Goal: Task Accomplishment & Management: Complete application form

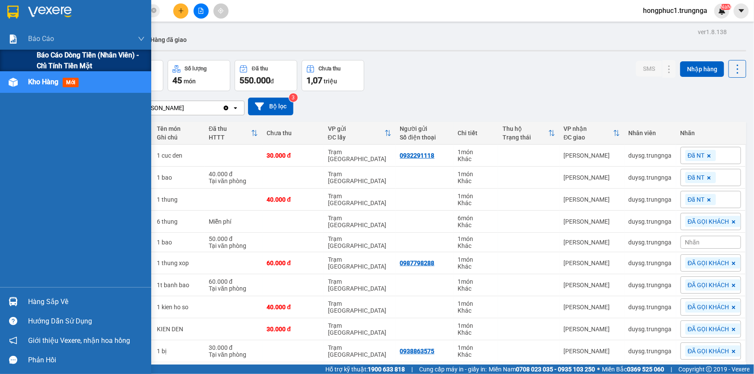
click at [44, 62] on span "Báo cáo dòng tiền (nhân viên) - chỉ tính tiền mặt" at bounding box center [91, 61] width 108 height 22
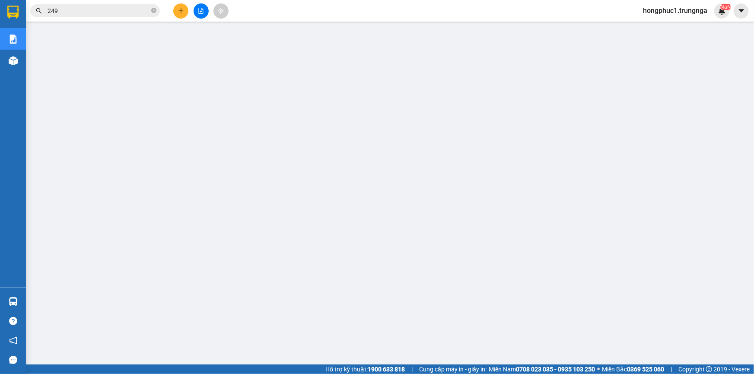
click at [698, 9] on span "hongphuc1.trungnga" at bounding box center [675, 10] width 78 height 11
click at [678, 25] on span "Đăng xuất" at bounding box center [678, 27] width 61 height 10
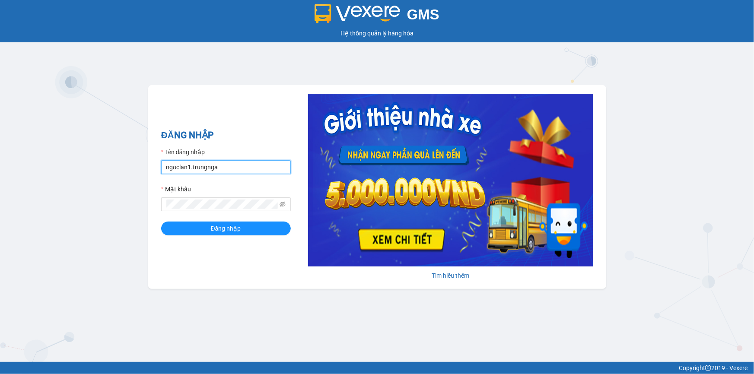
click at [243, 169] on input "ngoclan1.trungnga" at bounding box center [226, 167] width 130 height 14
click at [214, 165] on input "THE.trungnga" at bounding box center [226, 167] width 130 height 14
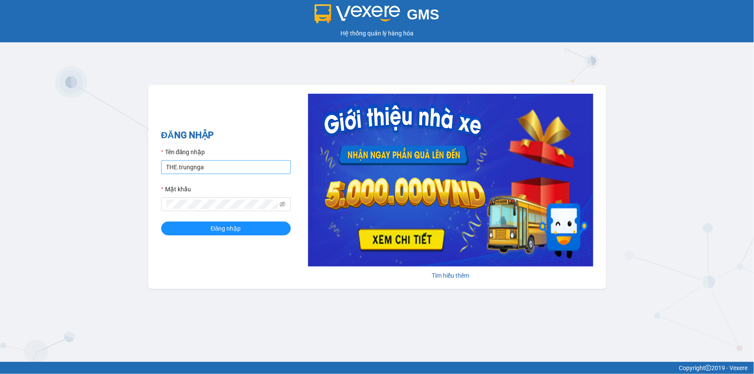
click at [214, 165] on input "THE.trungnga" at bounding box center [226, 167] width 130 height 14
type input "the.trungnga"
click at [161, 222] on button "Đăng nhập" at bounding box center [226, 229] width 130 height 14
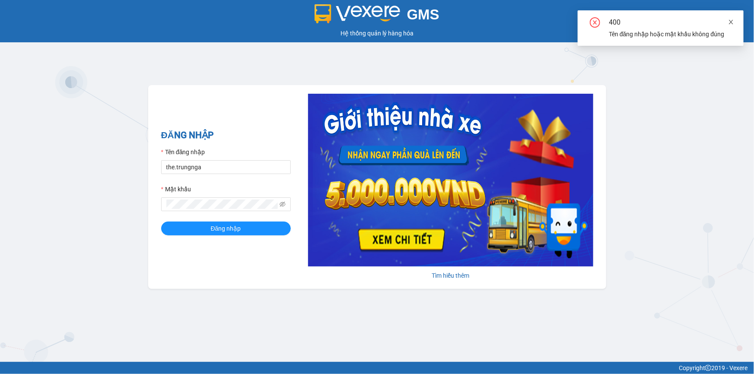
click at [730, 22] on icon "close" at bounding box center [731, 22] width 6 height 6
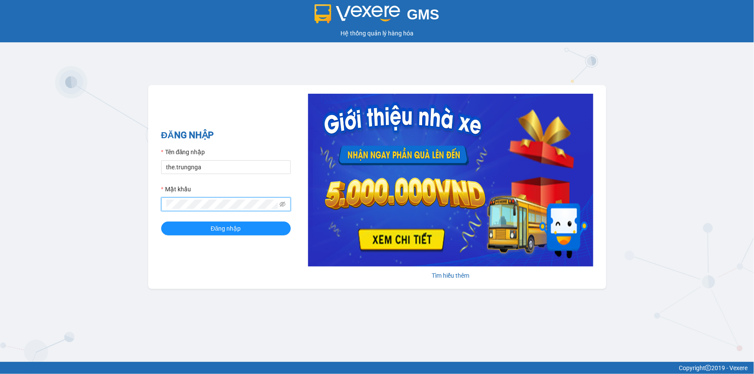
click at [161, 222] on button "Đăng nhập" at bounding box center [226, 229] width 130 height 14
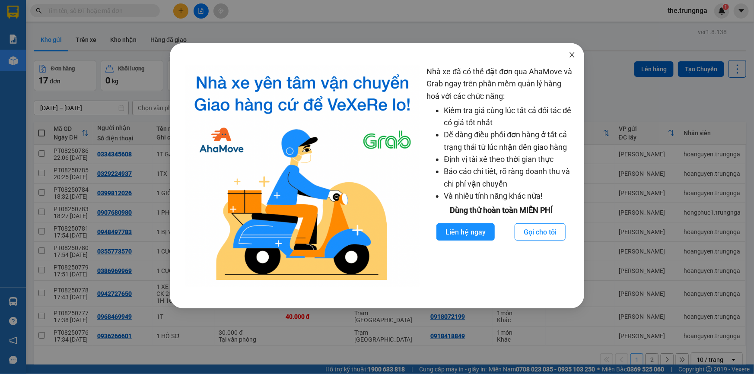
click at [571, 53] on icon "close" at bounding box center [571, 54] width 7 height 7
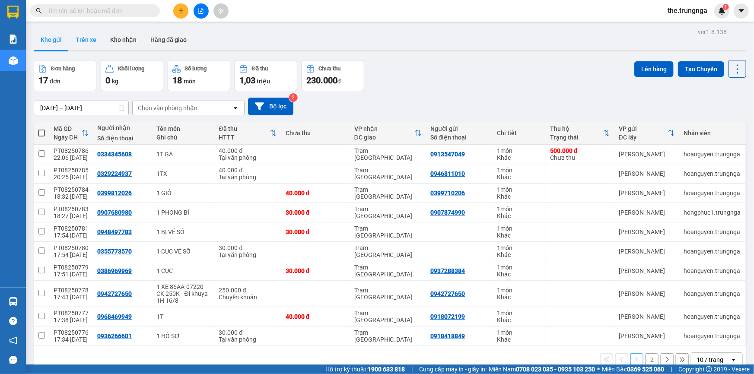
click at [88, 38] on button "Trên xe" at bounding box center [86, 39] width 35 height 21
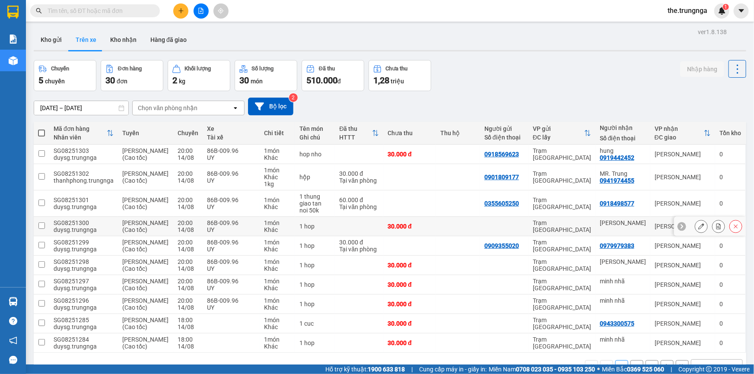
scroll to position [78, 0]
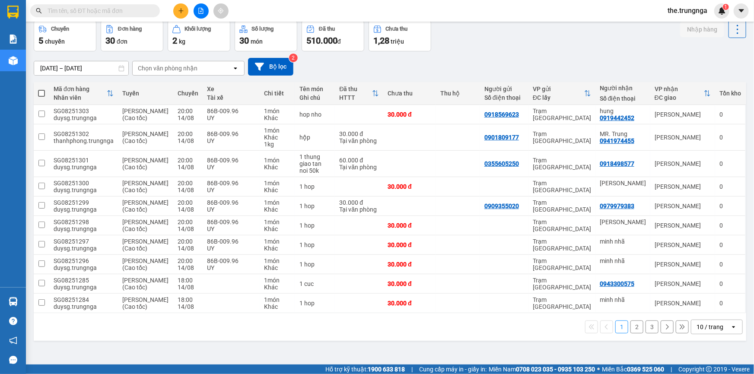
click at [630, 333] on button "2" at bounding box center [636, 326] width 13 height 13
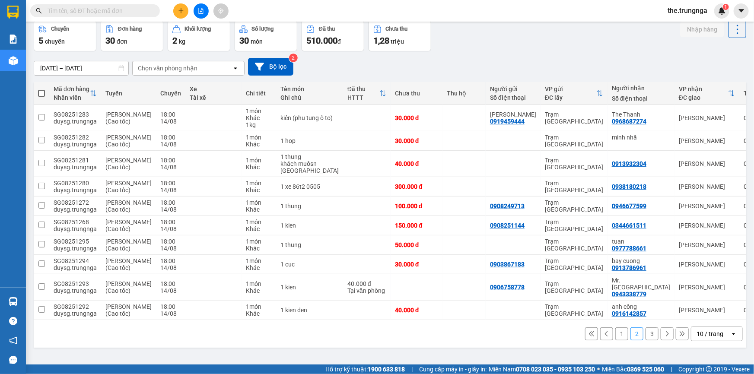
click at [648, 340] on button "3" at bounding box center [651, 333] width 13 height 13
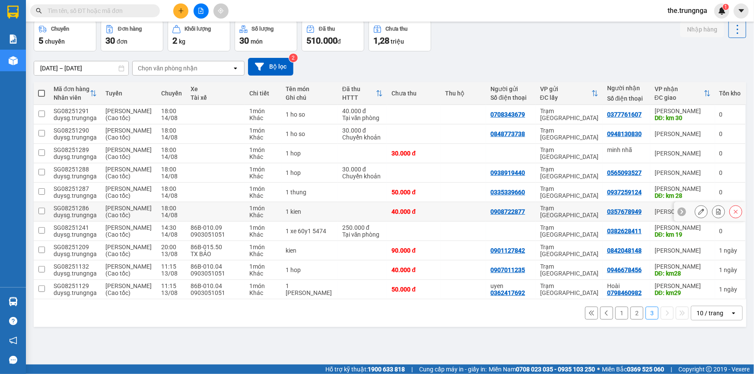
click at [44, 211] on input "checkbox" at bounding box center [41, 211] width 6 height 6
checkbox input "true"
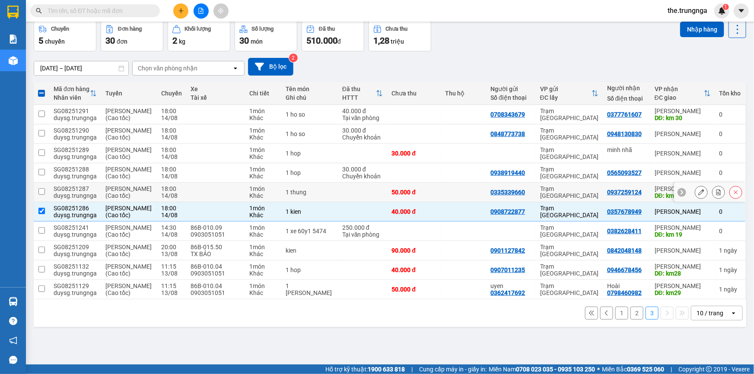
click at [43, 188] on input "checkbox" at bounding box center [41, 191] width 6 height 6
checkbox input "true"
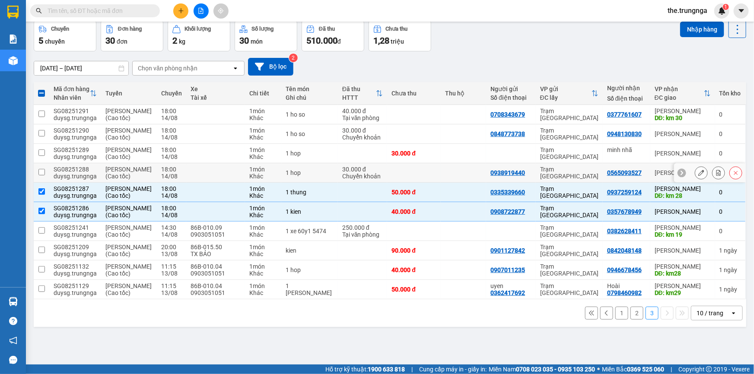
click at [39, 169] on input "checkbox" at bounding box center [41, 172] width 6 height 6
checkbox input "true"
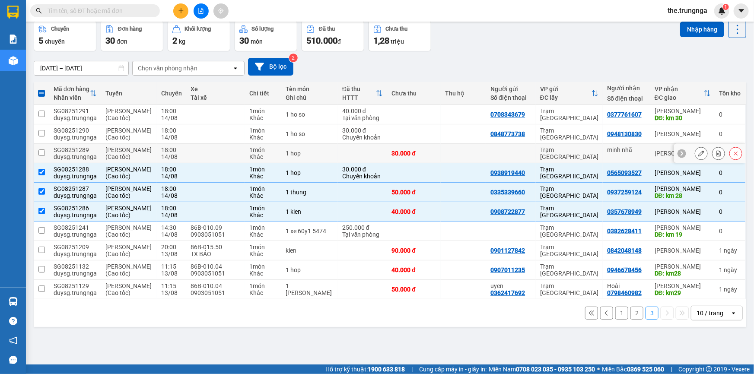
drag, startPoint x: 38, startPoint y: 124, endPoint x: 44, endPoint y: 134, distance: 11.7
click at [44, 144] on td at bounding box center [42, 153] width 16 height 19
checkbox input "true"
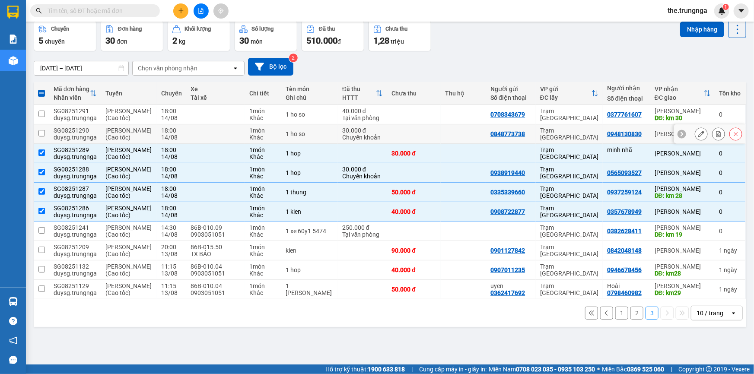
click at [38, 124] on td at bounding box center [42, 133] width 16 height 19
checkbox input "true"
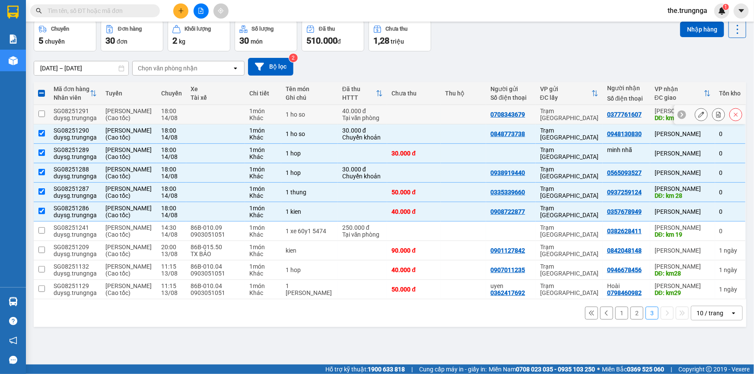
click at [42, 111] on input "checkbox" at bounding box center [41, 114] width 6 height 6
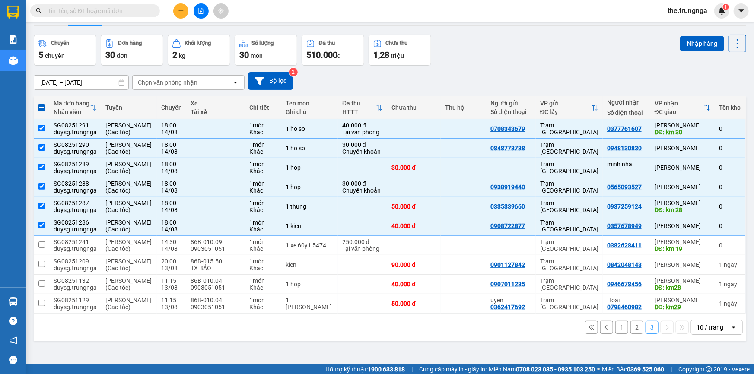
scroll to position [0, 0]
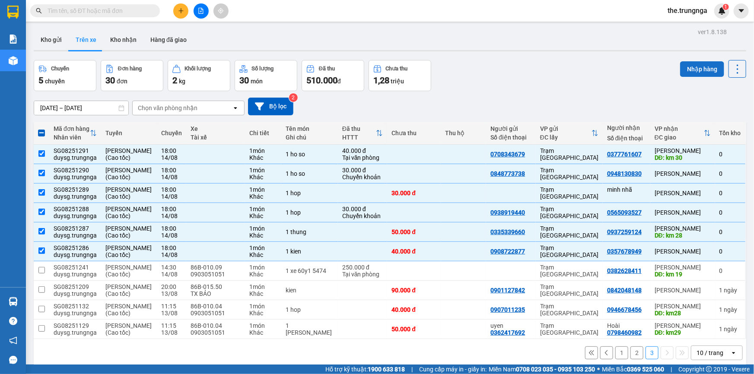
click at [699, 67] on button "Nhập hàng" at bounding box center [702, 69] width 44 height 16
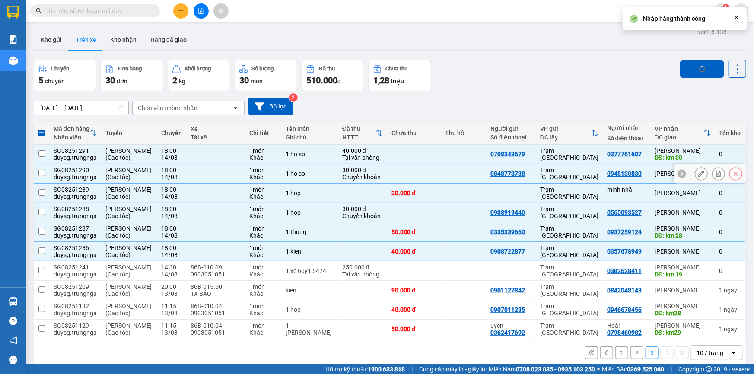
checkbox input "false"
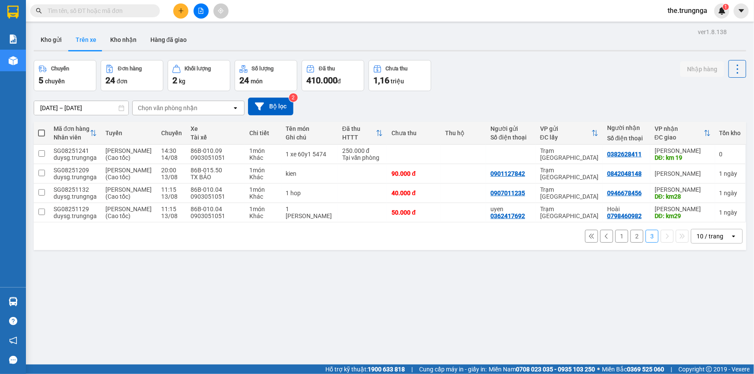
click at [615, 243] on button "1" at bounding box center [621, 236] width 13 height 13
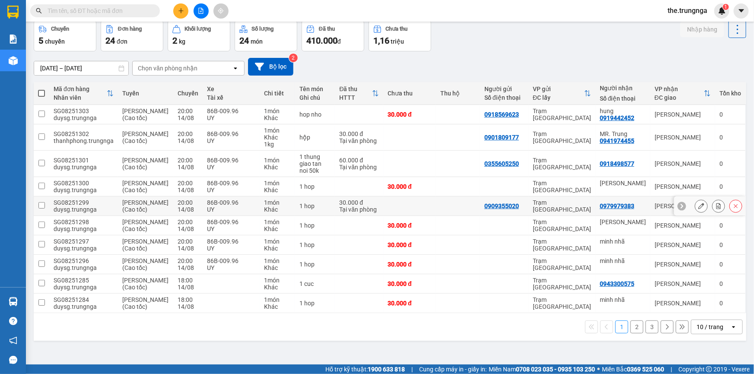
scroll to position [78, 0]
click at [632, 333] on button "2" at bounding box center [636, 326] width 13 height 13
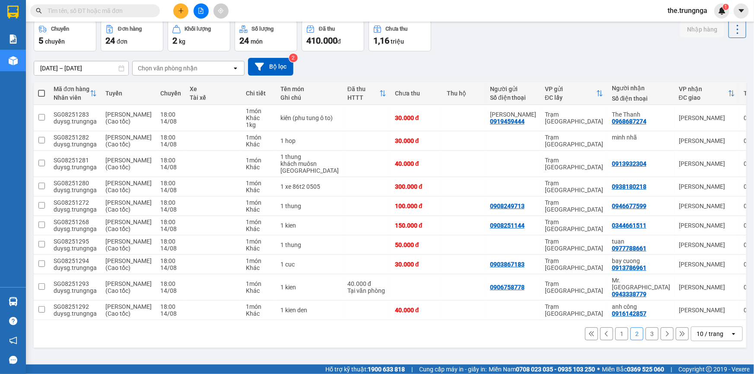
click at [648, 340] on button "3" at bounding box center [651, 333] width 13 height 13
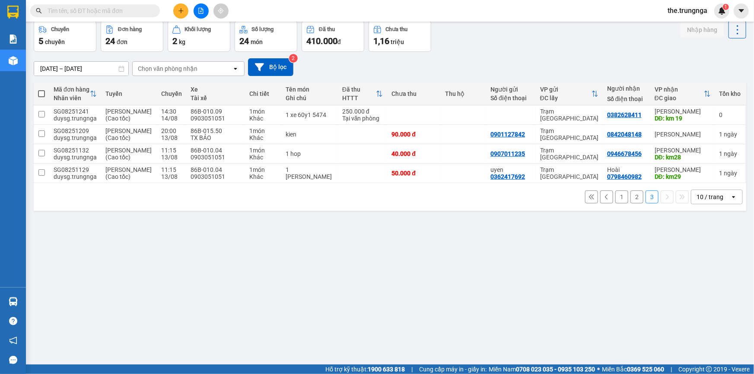
click at [631, 203] on button "2" at bounding box center [636, 196] width 13 height 13
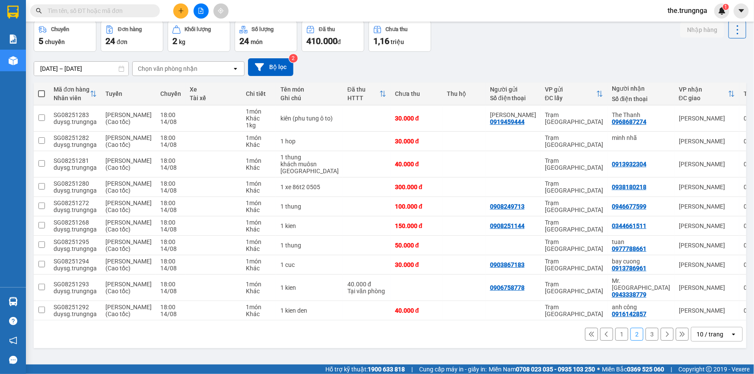
click at [40, 94] on span at bounding box center [41, 93] width 7 height 7
click at [41, 89] on input "checkbox" at bounding box center [41, 89] width 0 height 0
checkbox input "true"
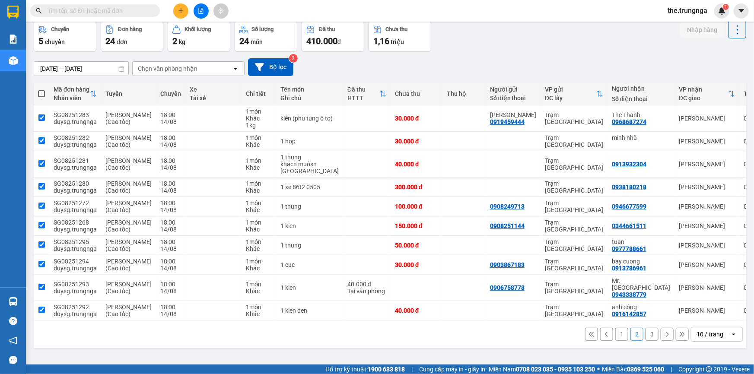
checkbox input "true"
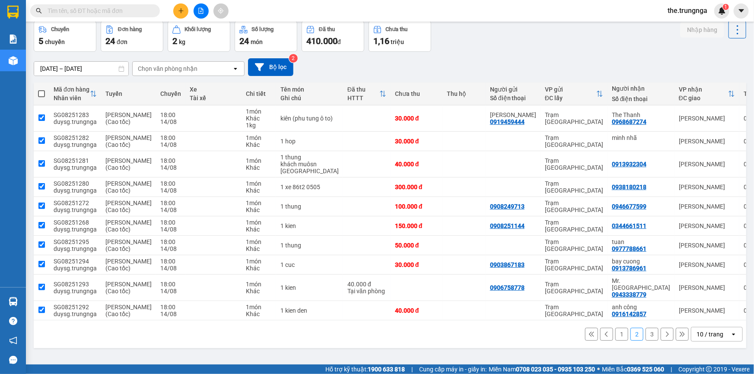
checkbox input "true"
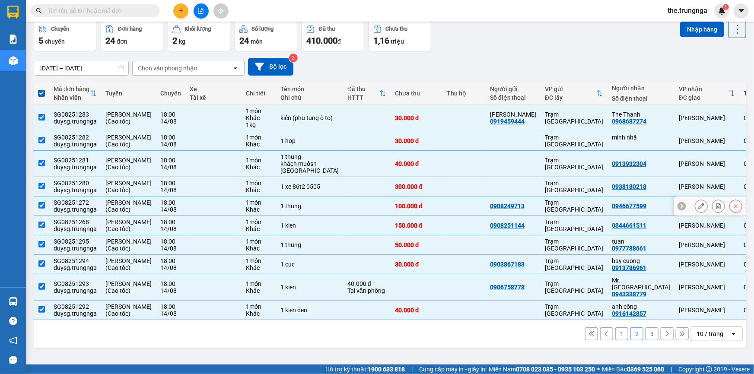
scroll to position [78, 0]
click at [45, 291] on td at bounding box center [42, 287] width 16 height 26
checkbox input "false"
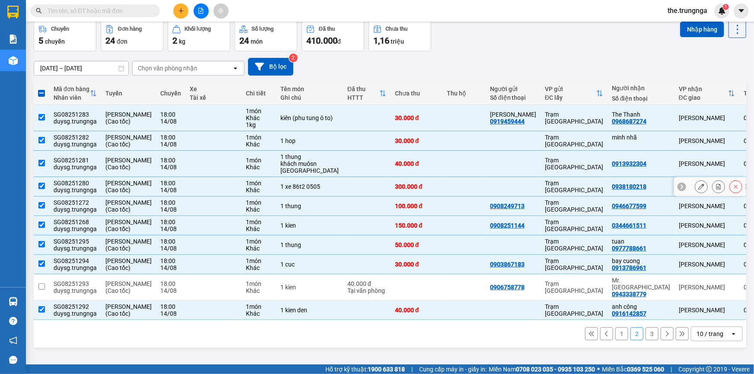
click at [51, 177] on td "SG08251280 duysg.trungnga" at bounding box center [75, 186] width 52 height 19
checkbox input "false"
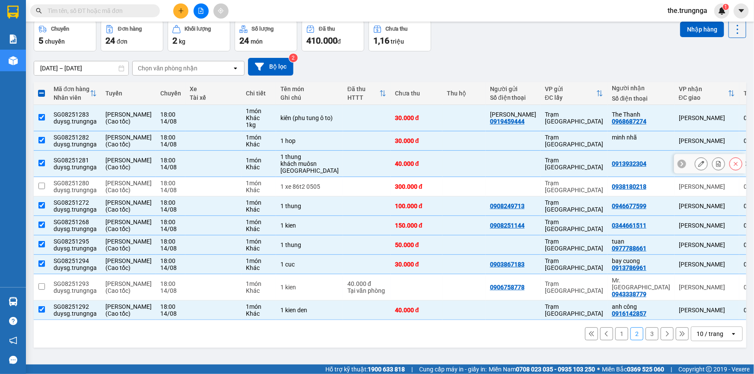
scroll to position [0, 0]
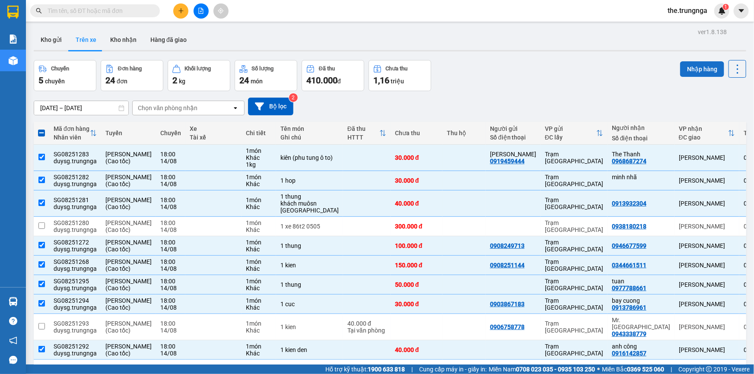
click at [694, 73] on button "Nhập hàng" at bounding box center [702, 69] width 44 height 16
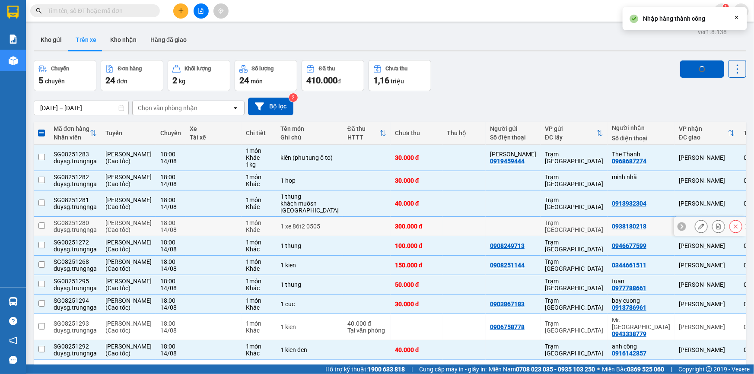
checkbox input "false"
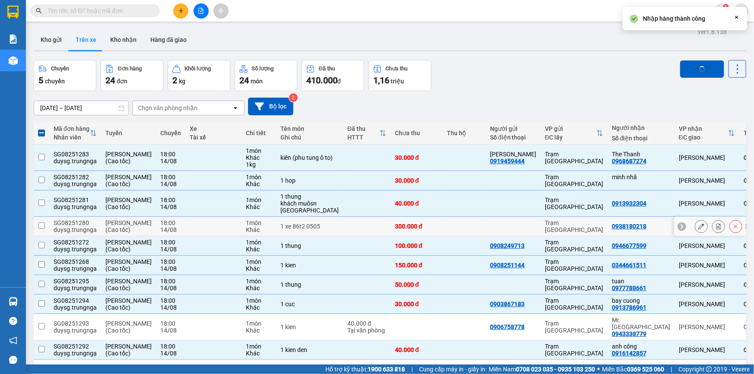
checkbox input "false"
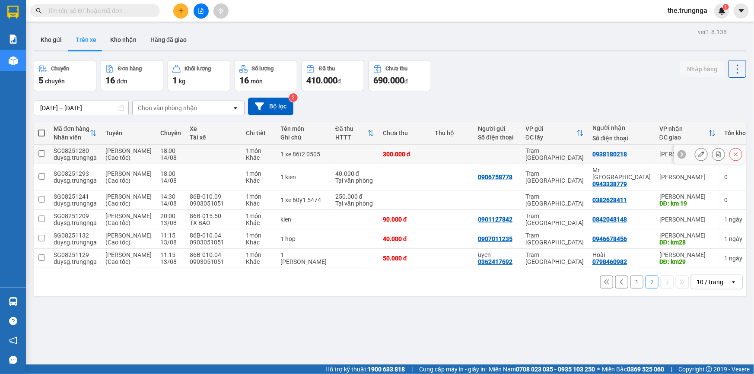
click at [46, 155] on td at bounding box center [42, 154] width 16 height 19
checkbox input "true"
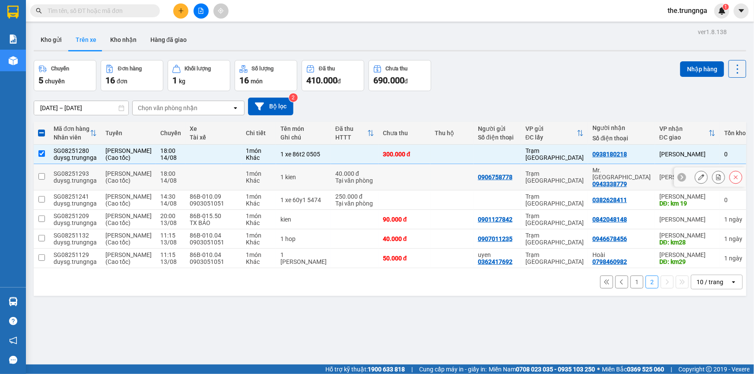
click at [39, 180] on input "checkbox" at bounding box center [41, 176] width 6 height 6
checkbox input "true"
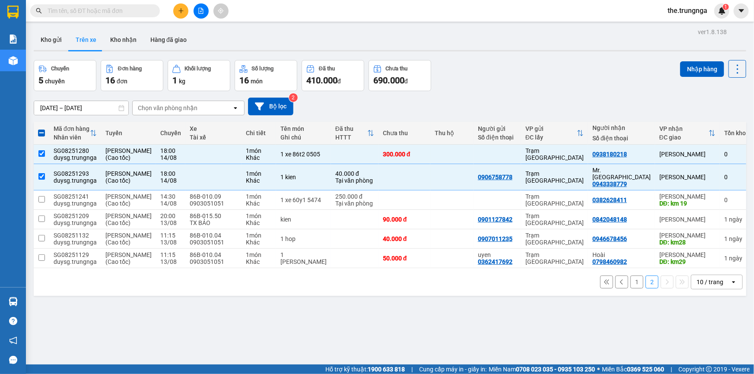
click at [630, 288] on button "1" at bounding box center [636, 282] width 13 height 13
checkbox input "false"
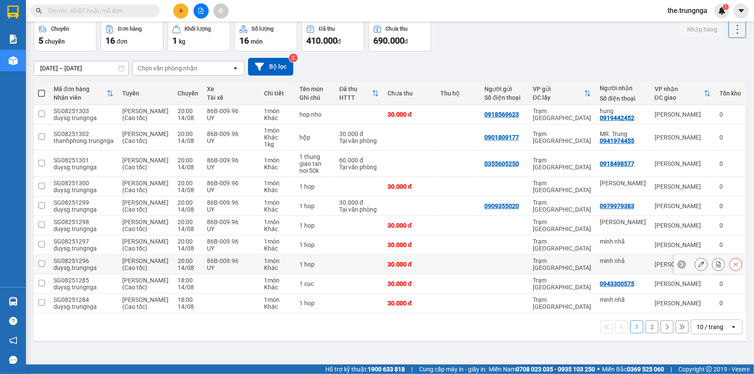
scroll to position [78, 0]
click at [645, 333] on button "2" at bounding box center [651, 326] width 13 height 13
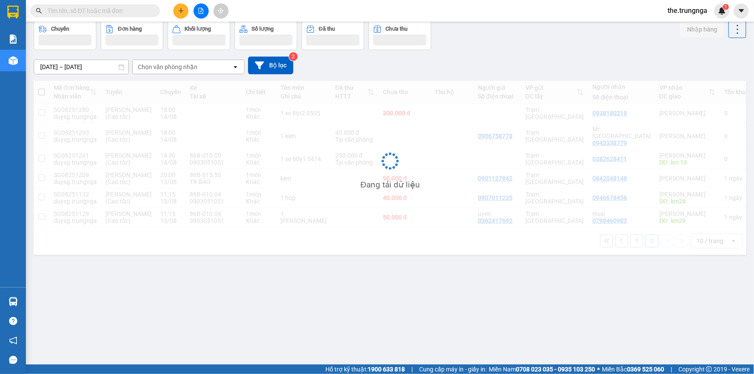
scroll to position [39, 0]
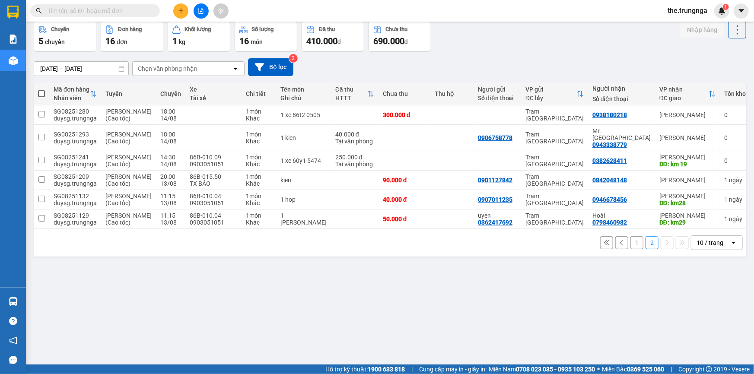
click at [630, 249] on button "1" at bounding box center [636, 242] width 13 height 13
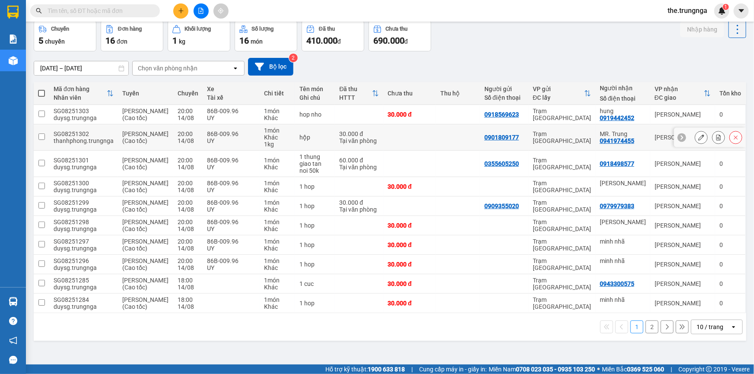
scroll to position [78, 0]
click at [52, 294] on td "SG08251285 duysg.trungnga" at bounding box center [83, 283] width 69 height 19
checkbox input "true"
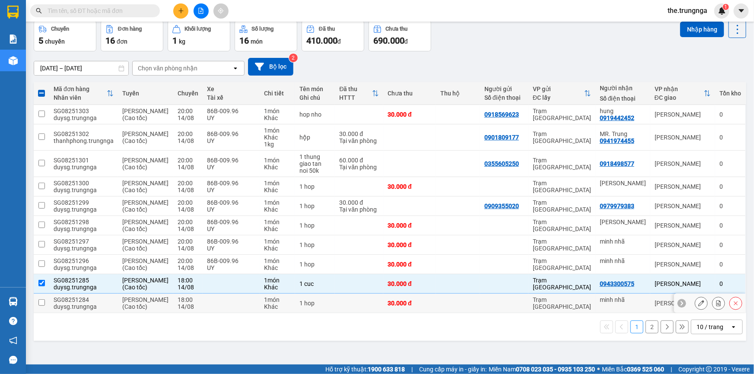
click at [63, 303] on div "SG08251284" at bounding box center [84, 299] width 60 height 7
checkbox input "true"
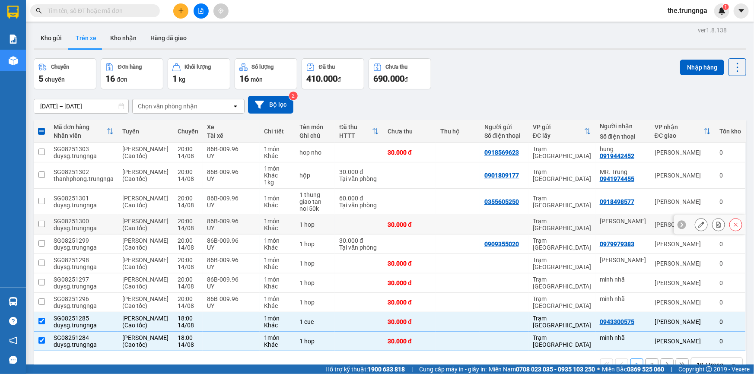
scroll to position [0, 0]
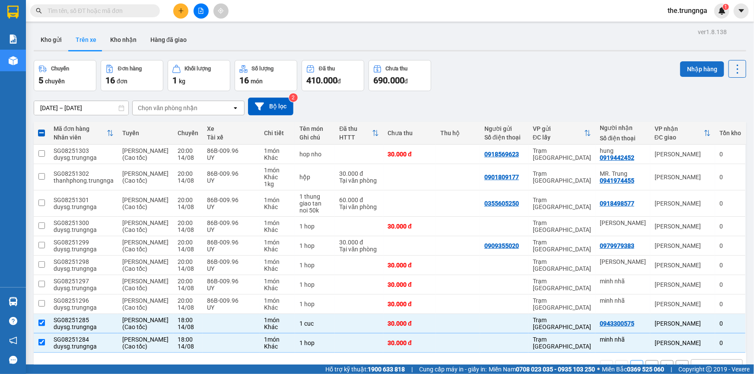
click at [694, 73] on button "Nhập hàng" at bounding box center [702, 69] width 44 height 16
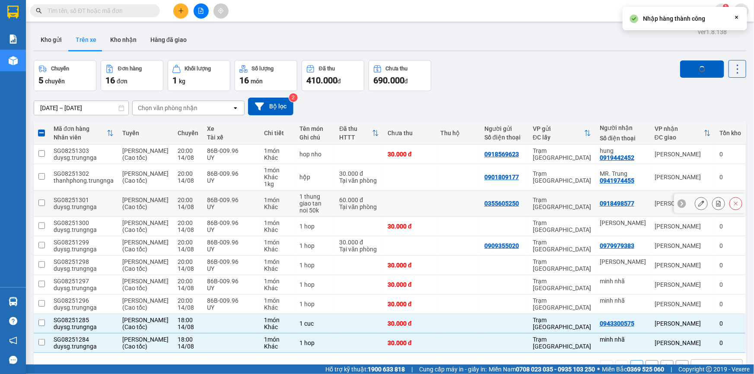
checkbox input "false"
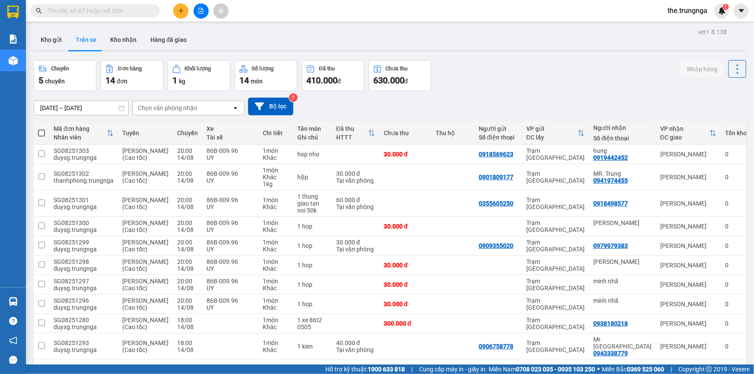
click at [200, 10] on icon "file-add" at bounding box center [201, 11] width 6 height 6
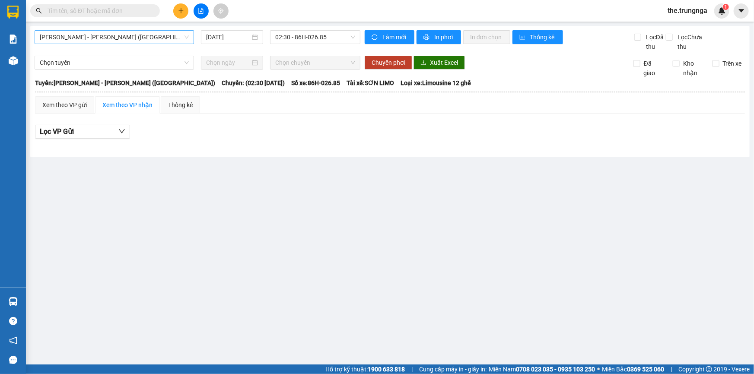
click at [123, 38] on span "Phan Thiết - Hồ Chí Minh (Ghế)" at bounding box center [114, 37] width 149 height 13
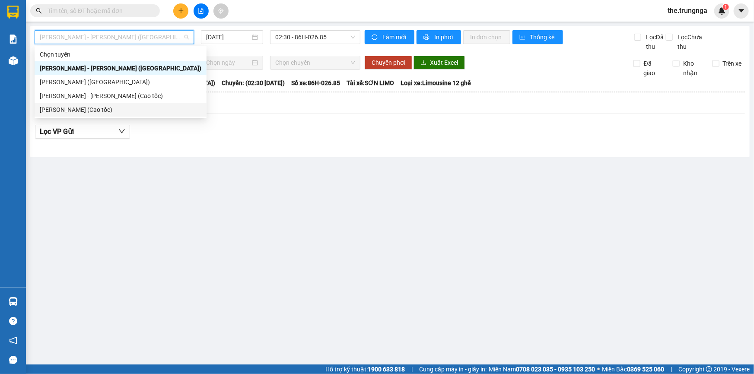
click at [105, 111] on div "[PERSON_NAME] ([PERSON_NAME] tốc)" at bounding box center [121, 110] width 162 height 10
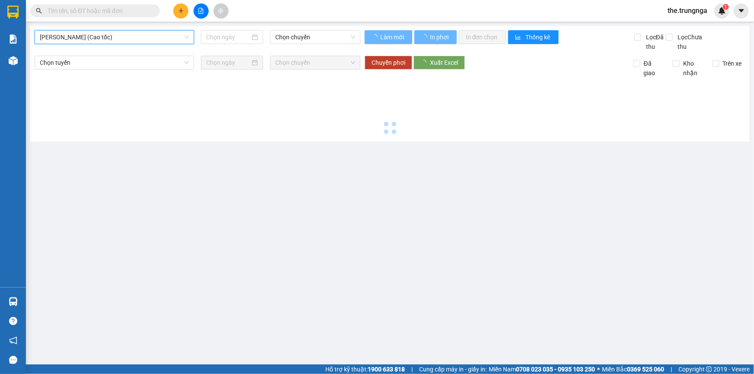
type input "[DATE]"
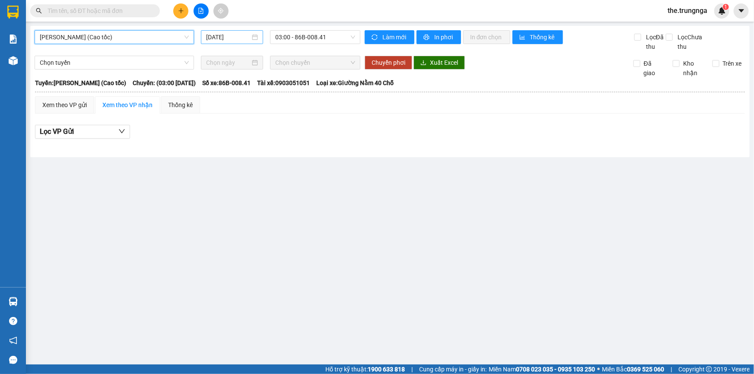
click at [240, 37] on input "[DATE]" at bounding box center [228, 37] width 44 height 10
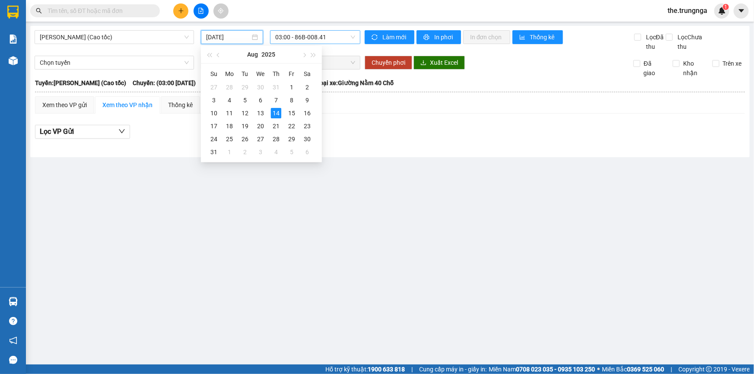
click at [295, 40] on span "03:00 - 86B-008.41" at bounding box center [315, 37] width 80 height 13
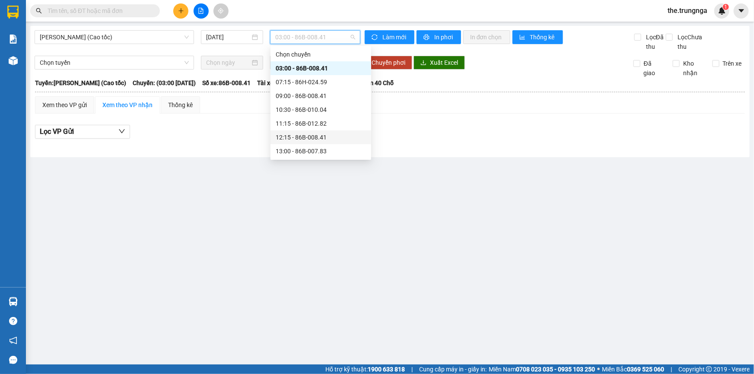
scroll to position [82, 0]
click at [277, 123] on div "18:00" at bounding box center [321, 124] width 90 height 10
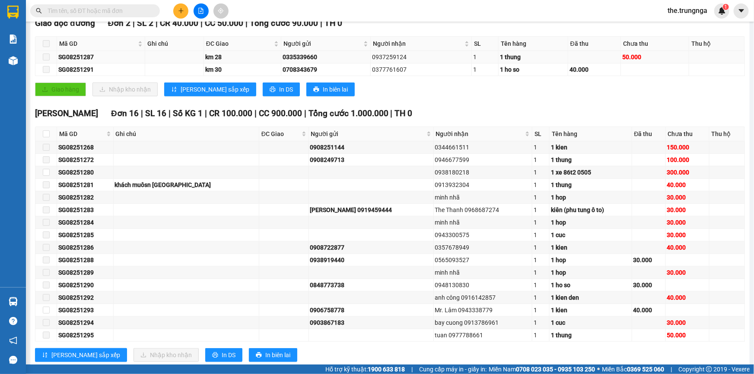
scroll to position [164, 0]
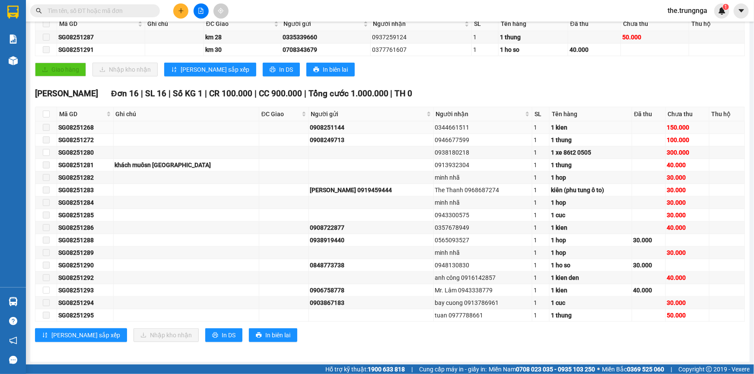
click at [435, 127] on div "0344661511" at bounding box center [483, 128] width 96 height 10
copy div "0344661511"
click at [435, 137] on div "0946677599" at bounding box center [483, 140] width 96 height 10
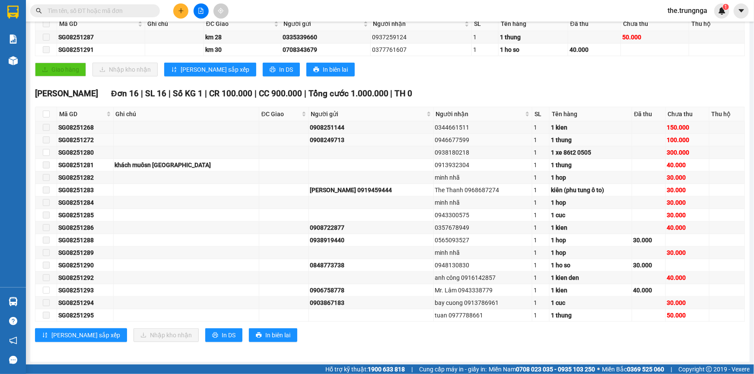
copy div "0946677599"
click at [435, 152] on div "0938180218" at bounding box center [483, 153] width 96 height 10
click at [435, 161] on div "0913932304" at bounding box center [483, 165] width 96 height 10
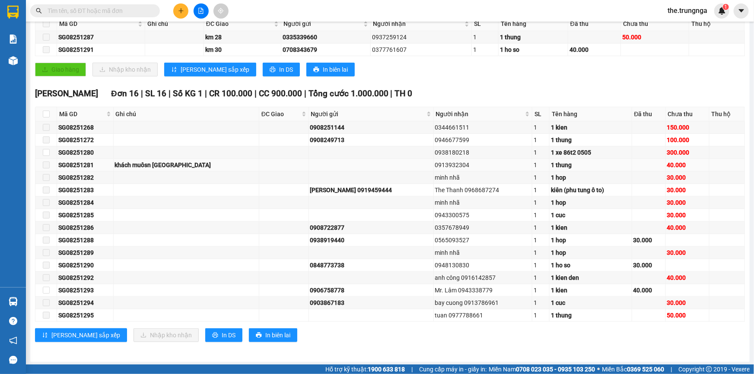
copy div "0913932304"
click at [438, 187] on div "The Thanh 0968687274" at bounding box center [483, 190] width 96 height 10
copy div "0968687274"
click at [435, 216] on div "0943300575" at bounding box center [483, 215] width 96 height 10
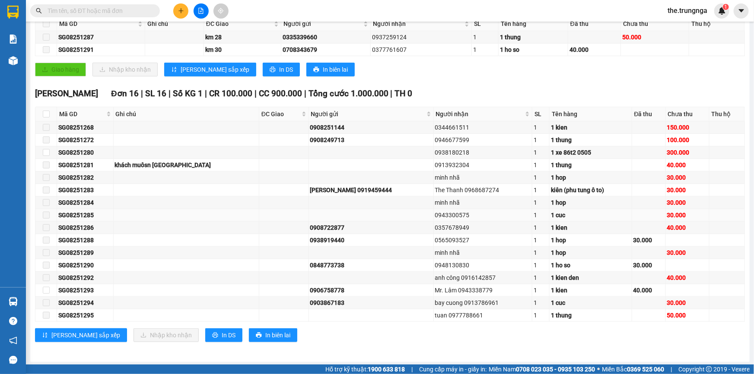
click at [435, 216] on div "0943300575" at bounding box center [483, 215] width 96 height 10
copy div "0943300575"
click at [435, 225] on div "0357678949" at bounding box center [483, 228] width 96 height 10
copy div "0357678949"
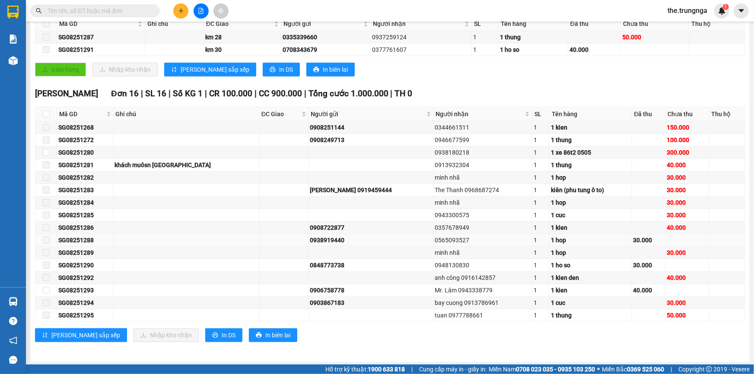
click at [435, 238] on div "0565093527" at bounding box center [483, 240] width 96 height 10
copy div "0565093527"
click at [435, 266] on div "0948130830" at bounding box center [483, 265] width 96 height 10
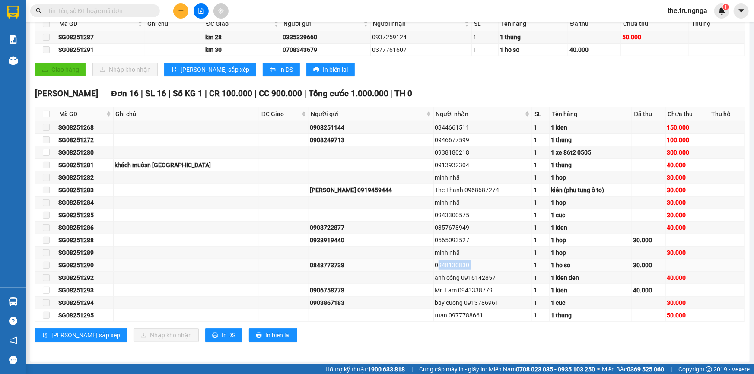
click at [435, 266] on div "0948130830" at bounding box center [483, 265] width 96 height 10
copy div "0948130830"
click at [450, 278] on div "anh công 0916142857" at bounding box center [483, 278] width 96 height 10
copy div "0916142857"
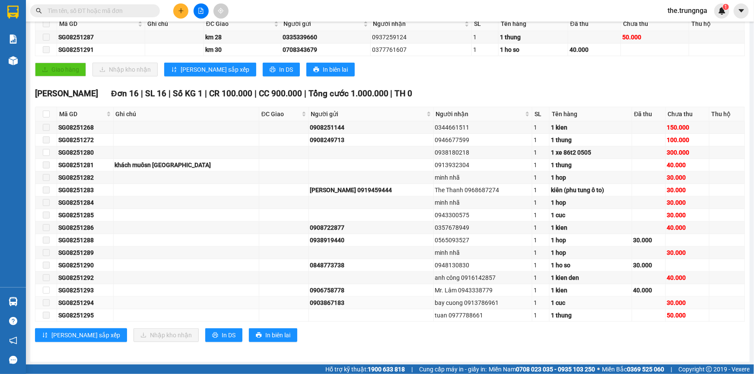
click at [447, 302] on div "bay cuong 0913786961" at bounding box center [483, 303] width 96 height 10
copy div "0913786961"
click at [437, 309] on td "tuan 0977788661" at bounding box center [483, 315] width 99 height 13
click at [435, 311] on div "tuan 0977788661" at bounding box center [483, 315] width 96 height 10
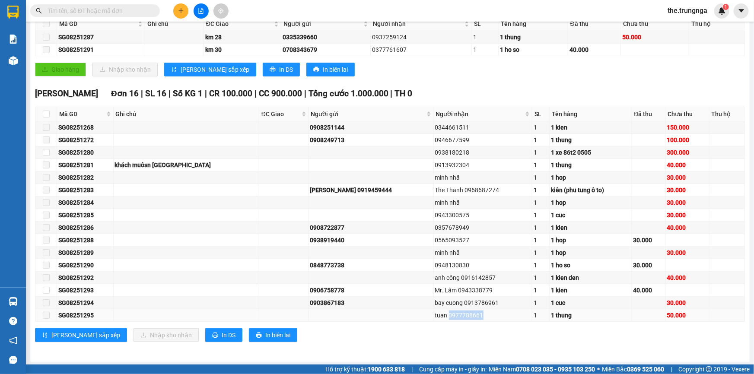
click at [435, 311] on div "tuan 0977788661" at bounding box center [483, 315] width 96 height 10
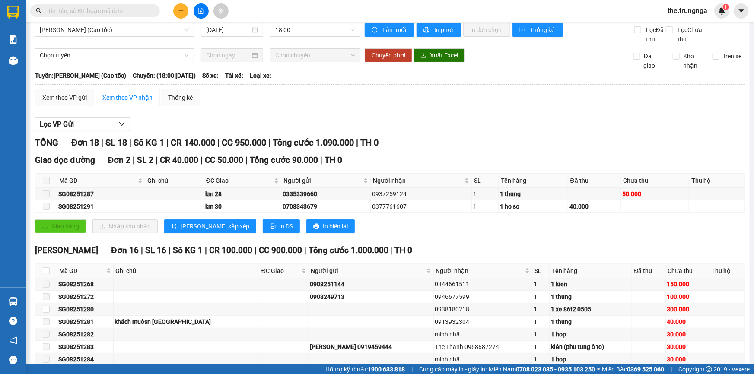
scroll to position [0, 0]
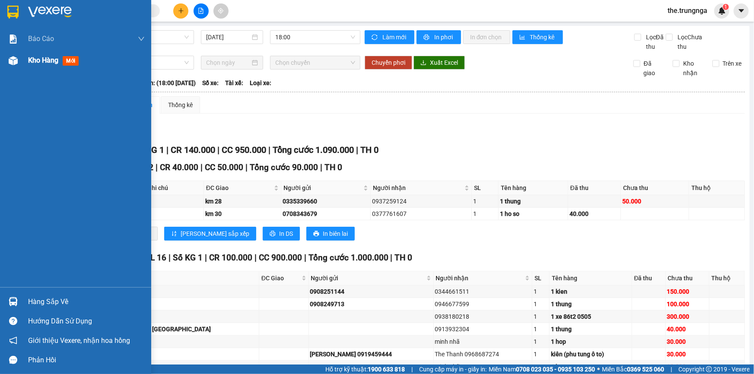
click at [53, 57] on span "Kho hàng" at bounding box center [43, 60] width 30 height 8
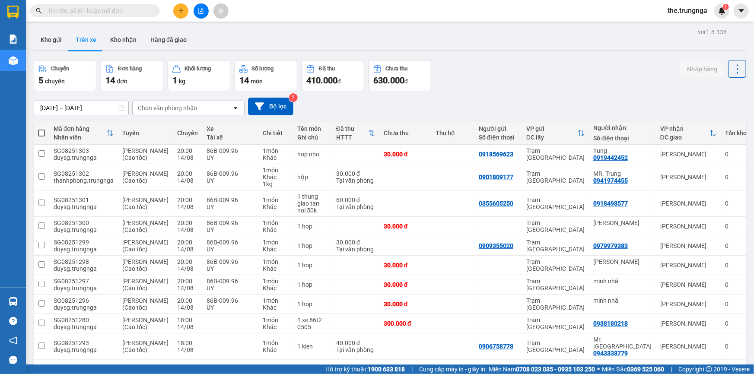
click at [123, 10] on input "text" at bounding box center [99, 11] width 102 height 10
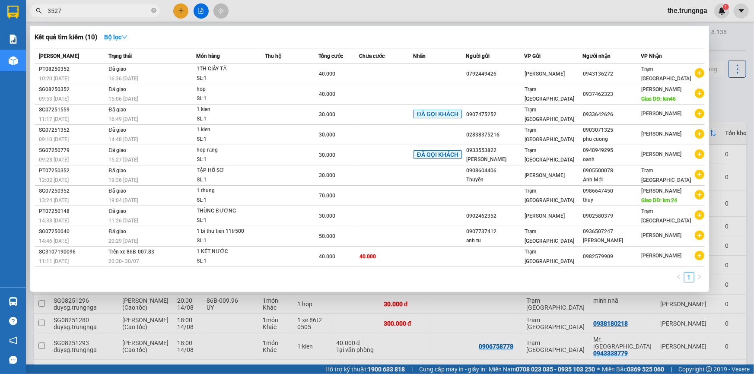
type input "3527"
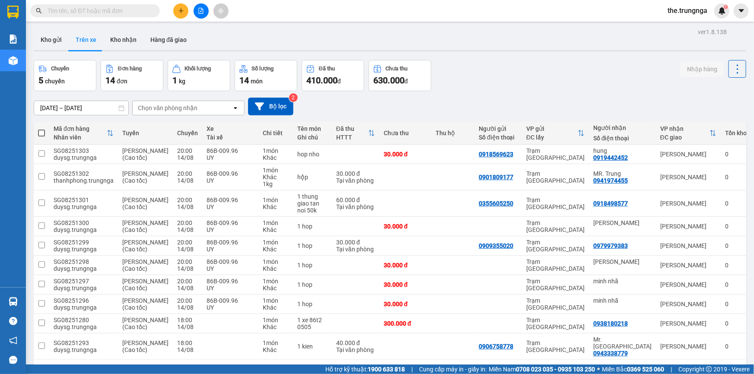
click at [83, 13] on input "text" at bounding box center [99, 11] width 102 height 10
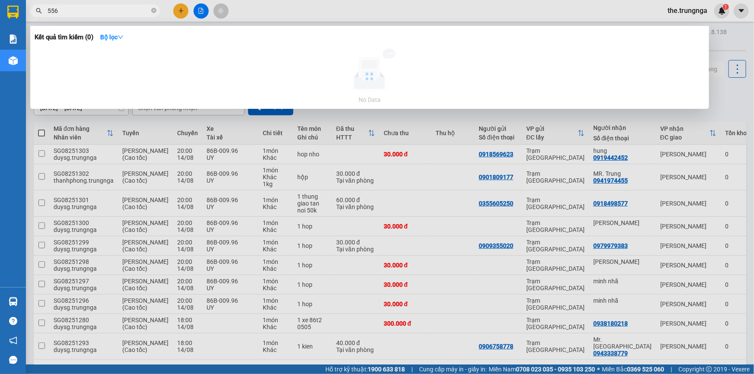
click at [82, 12] on input "556" at bounding box center [99, 11] width 102 height 10
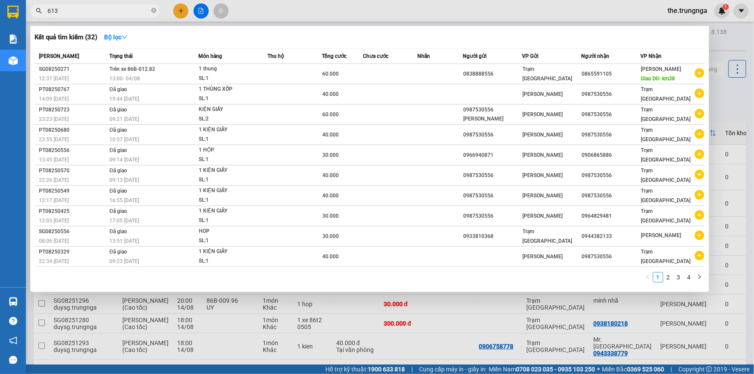
type input "613"
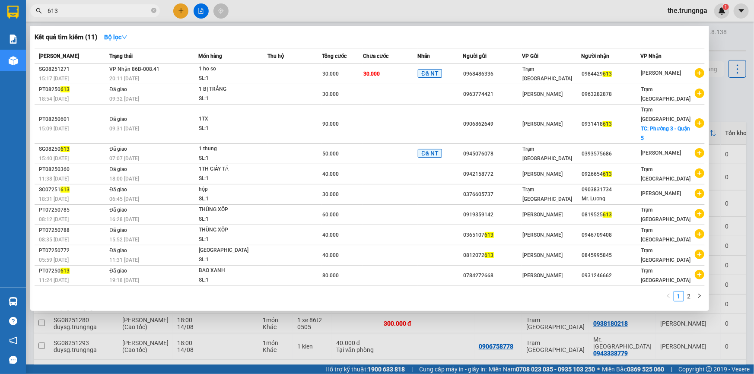
click at [183, 5] on div at bounding box center [377, 187] width 754 height 374
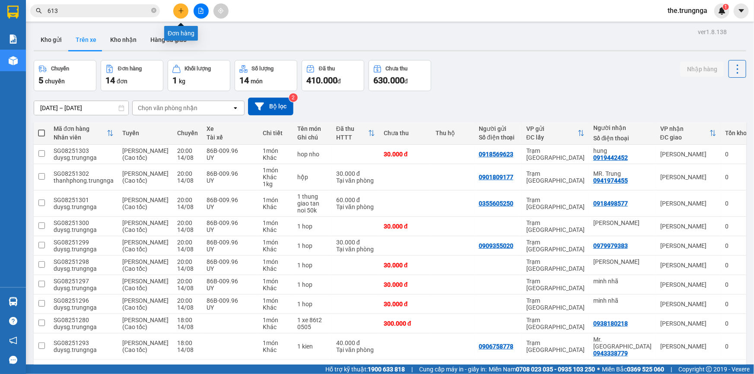
click at [179, 11] on icon "plus" at bounding box center [180, 10] width 5 height 0
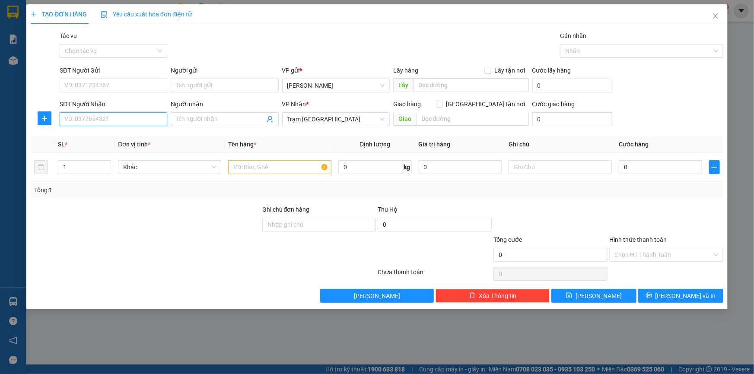
click at [124, 119] on input "SĐT Người Nhận" at bounding box center [114, 119] width 108 height 14
type input "0987530556"
click at [137, 136] on div "0987530556" at bounding box center [113, 137] width 97 height 10
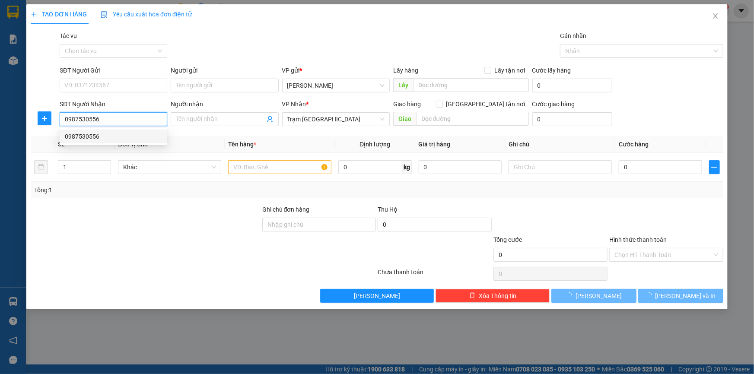
type input "40.000"
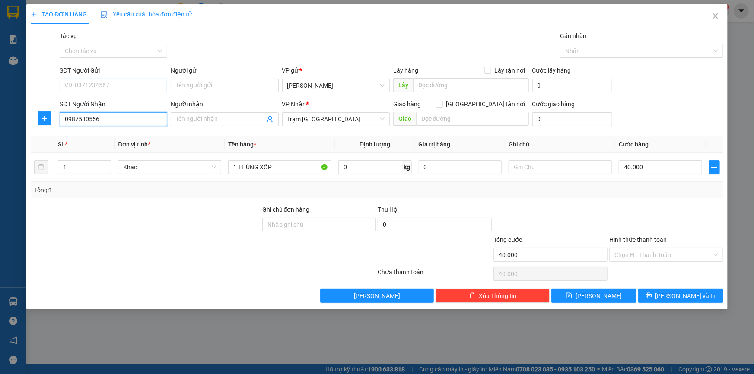
type input "0987530556"
click at [111, 86] on input "SĐT Người Gửi" at bounding box center [114, 86] width 108 height 14
click at [101, 114] on div "0987530556" at bounding box center [113, 117] width 97 height 10
type input "0987530556"
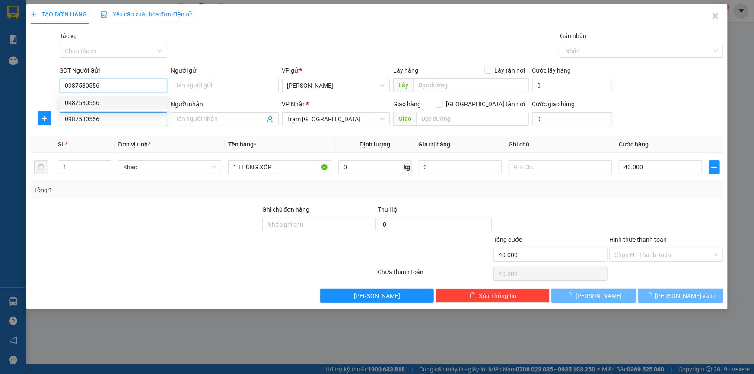
type input "60.000"
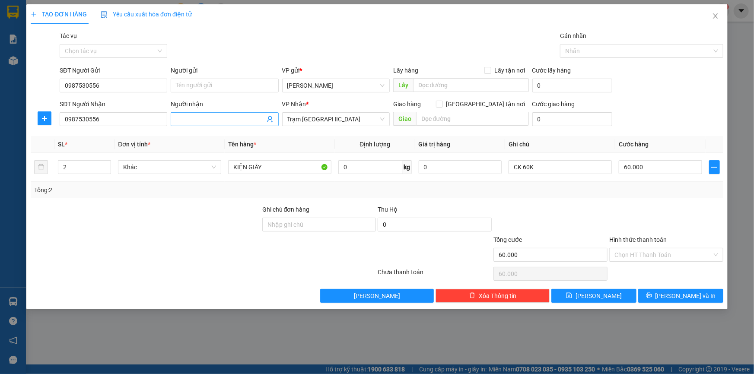
click at [195, 118] on input "Người nhận" at bounding box center [220, 119] width 89 height 10
click at [67, 168] on input "2" at bounding box center [84, 167] width 52 height 13
type input "1"
click at [548, 168] on input "CK 60K" at bounding box center [559, 167] width 103 height 14
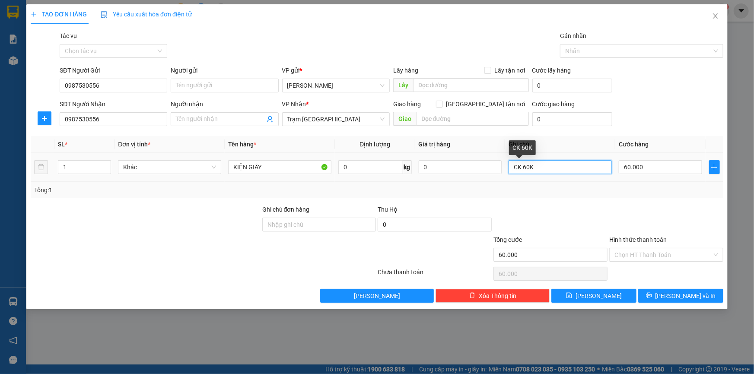
click at [548, 168] on input "CK 60K" at bounding box center [559, 167] width 103 height 14
type input "40"
click at [637, 255] on input "Hình thức thanh toán" at bounding box center [663, 254] width 98 height 13
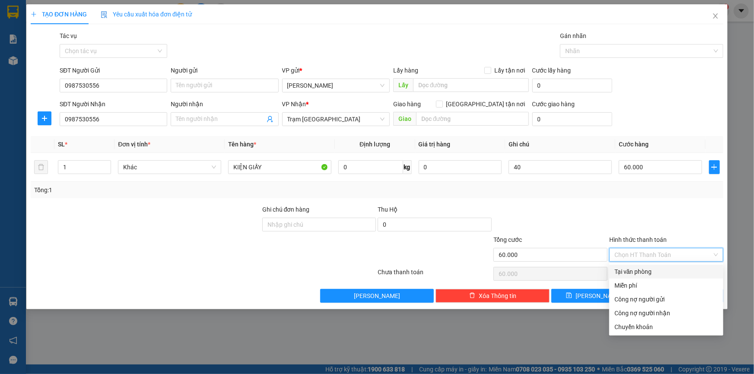
click at [638, 272] on div "Tại văn phòng" at bounding box center [666, 272] width 104 height 10
type input "0"
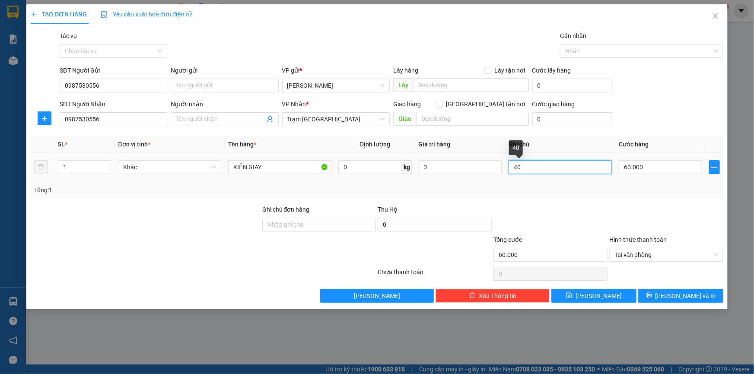
click at [527, 163] on input "40" at bounding box center [559, 167] width 103 height 14
click at [643, 164] on input "60.000" at bounding box center [659, 167] width 83 height 14
type input "4"
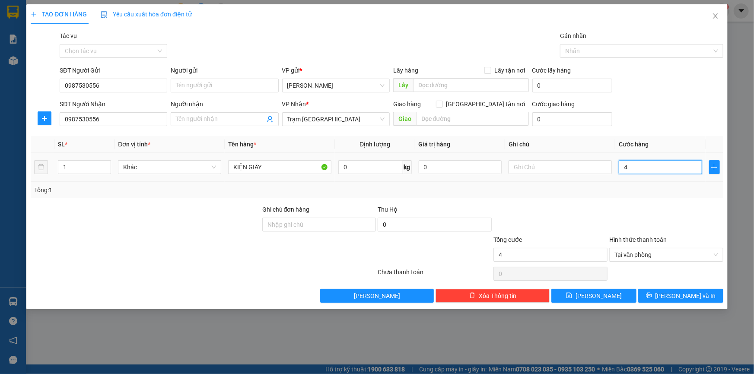
type input "40"
type input "40.000"
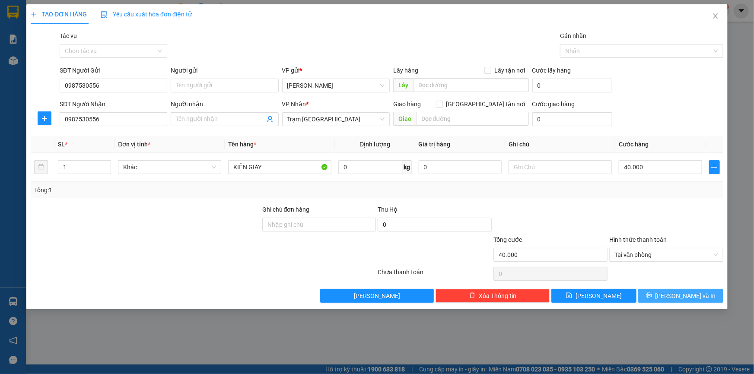
click at [673, 299] on span "Lưu và In" at bounding box center [685, 296] width 60 height 10
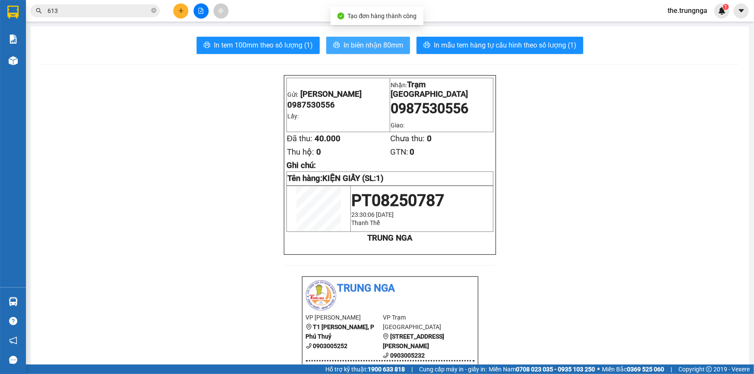
click at [354, 45] on span "In biên nhận 80mm" at bounding box center [373, 45] width 60 height 11
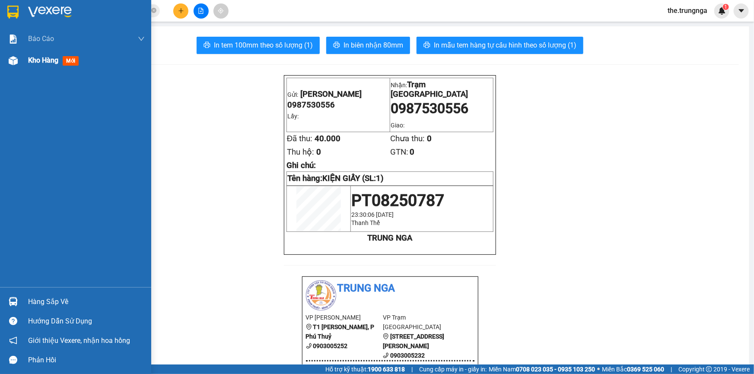
click at [48, 63] on span "Kho hàng" at bounding box center [43, 60] width 30 height 8
